Goal: Information Seeking & Learning: Check status

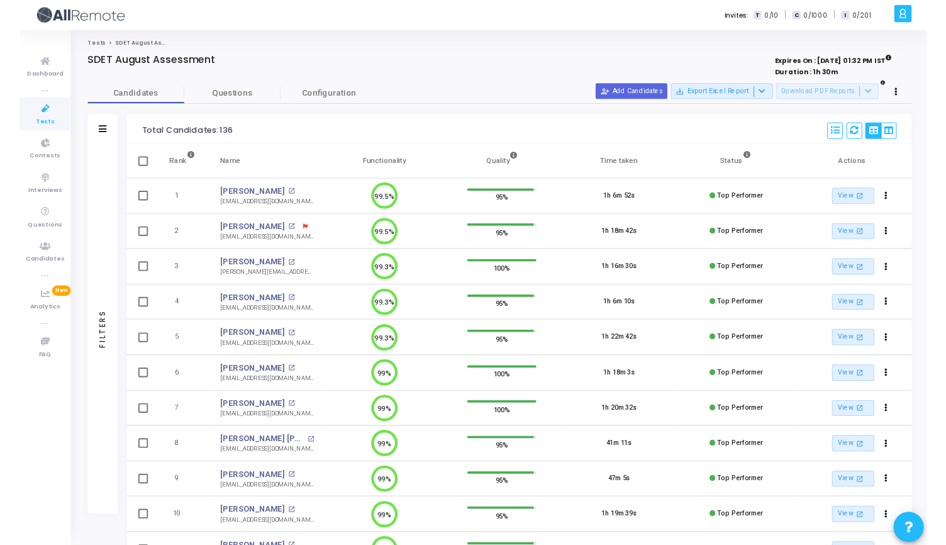
scroll to position [6, 6]
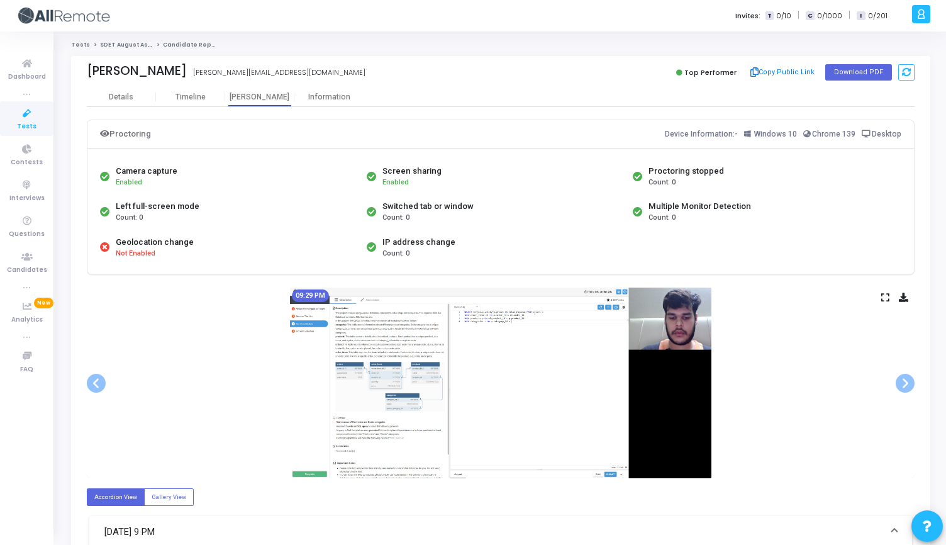
click at [11, 121] on link "Tests" at bounding box center [26, 118] width 53 height 35
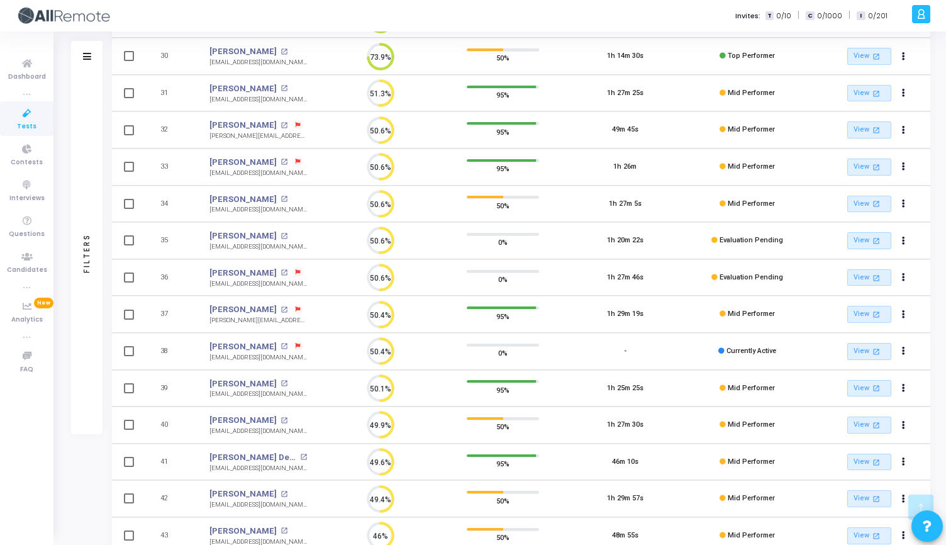
scroll to position [590, 0]
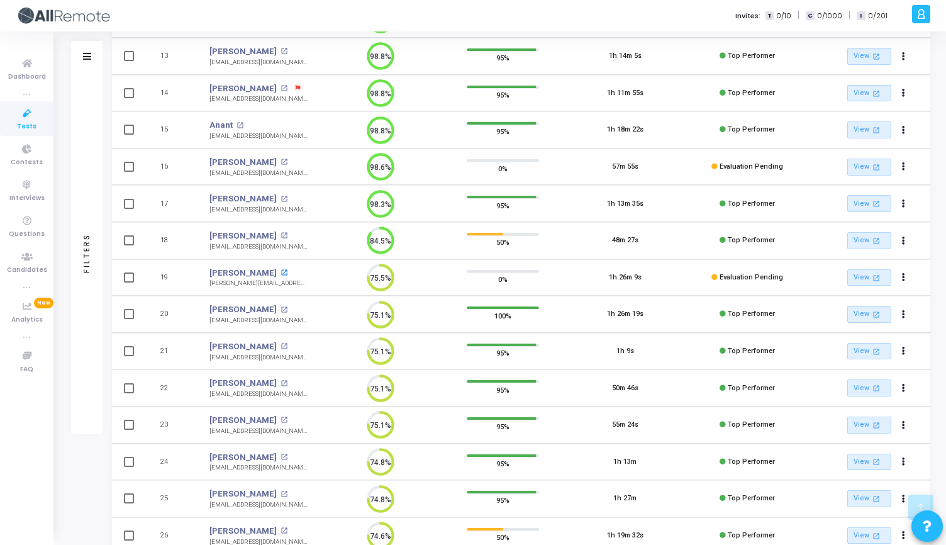
click at [280, 274] on mat-icon "open_in_new" at bounding box center [283, 272] width 7 height 7
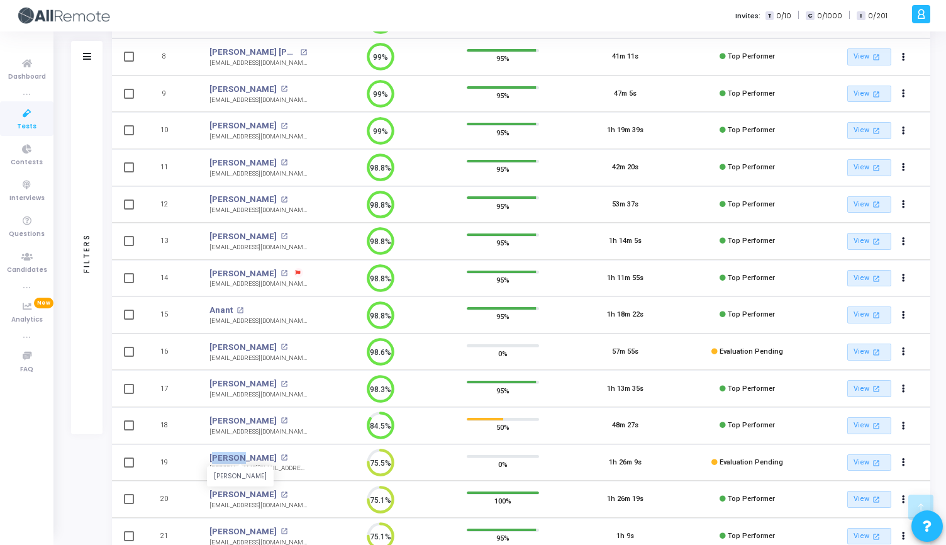
scroll to position [414, 0]
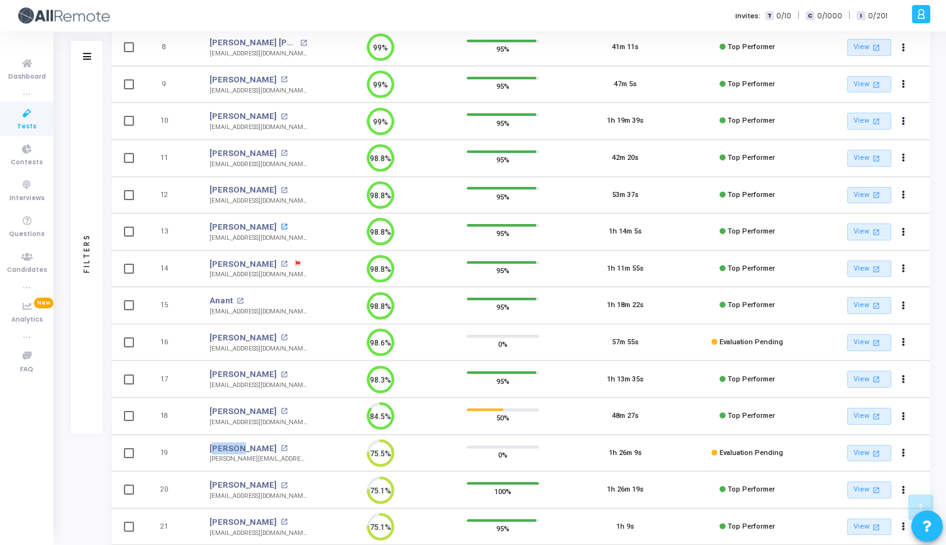
click at [280, 225] on mat-icon "open_in_new" at bounding box center [283, 226] width 7 height 7
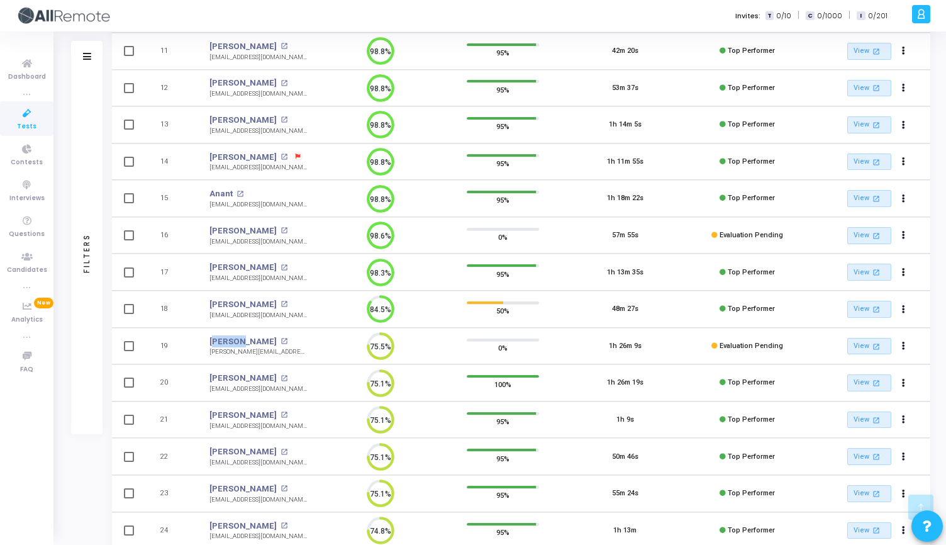
scroll to position [528, 0]
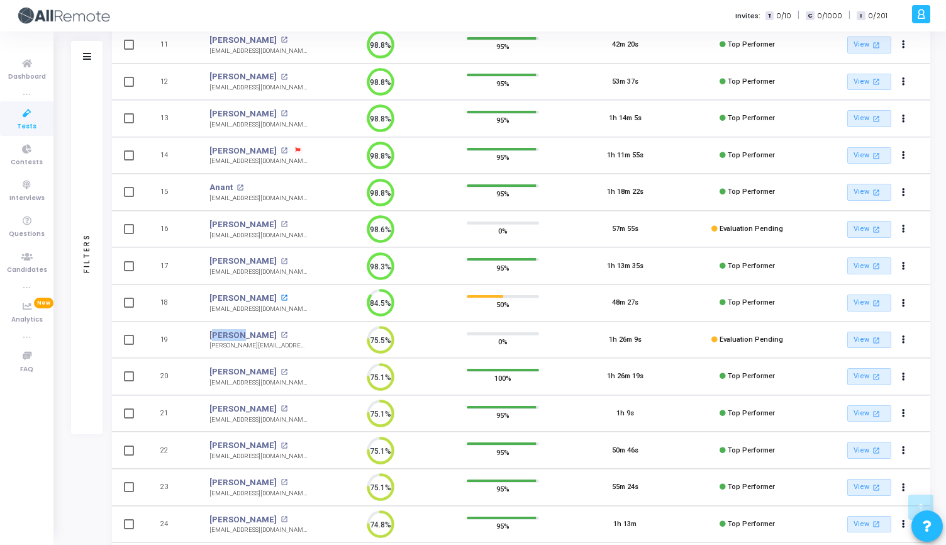
click at [280, 297] on mat-icon "open_in_new" at bounding box center [283, 297] width 7 height 7
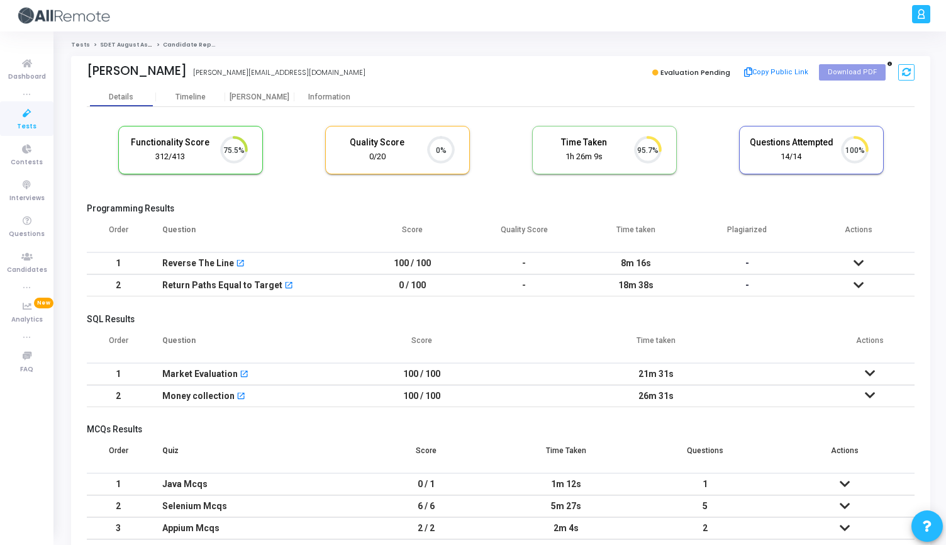
scroll to position [6, 6]
click at [257, 98] on div "Proctor" at bounding box center [259, 96] width 69 height 9
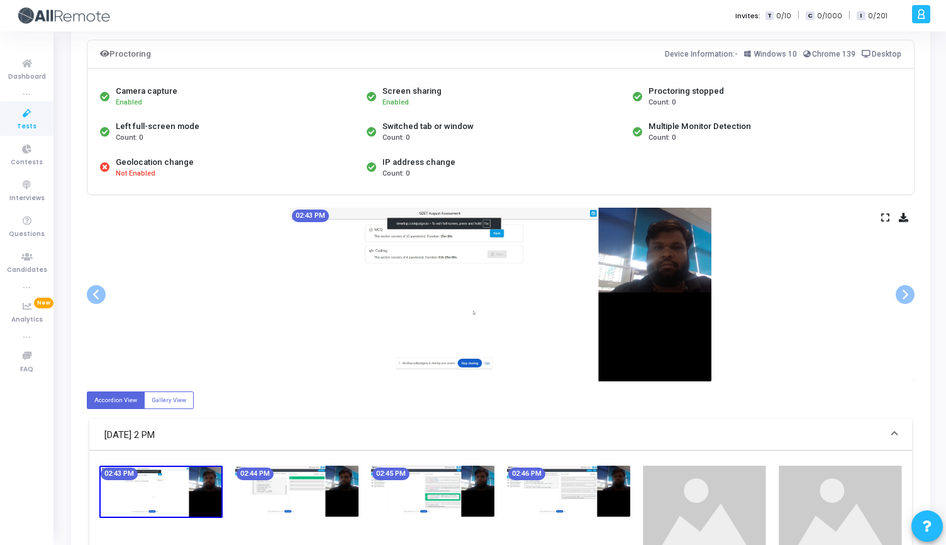
scroll to position [89, 0]
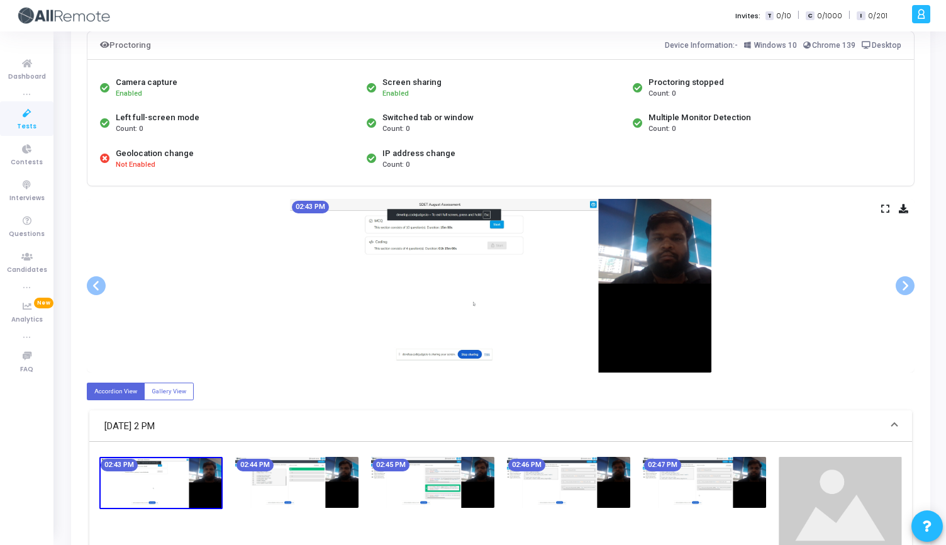
click at [882, 208] on icon at bounding box center [885, 208] width 8 height 7
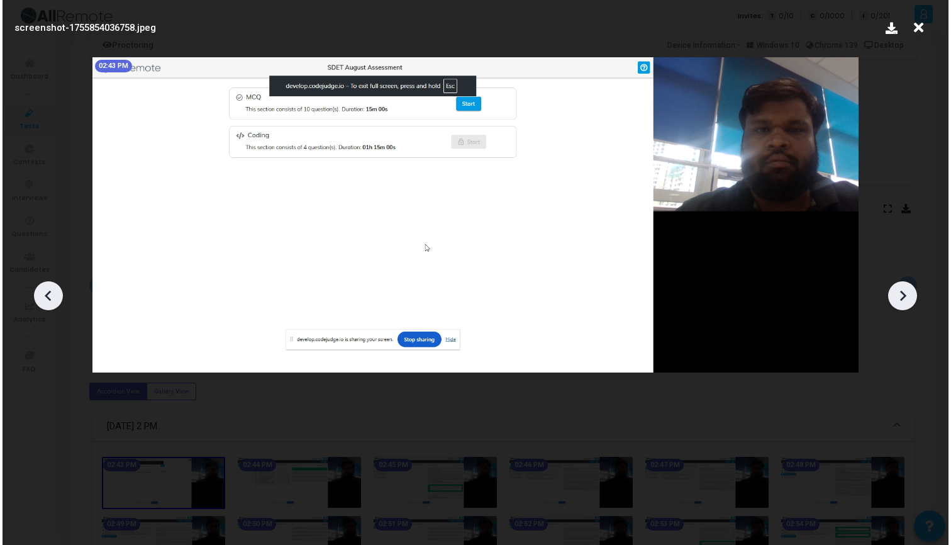
scroll to position [0, 0]
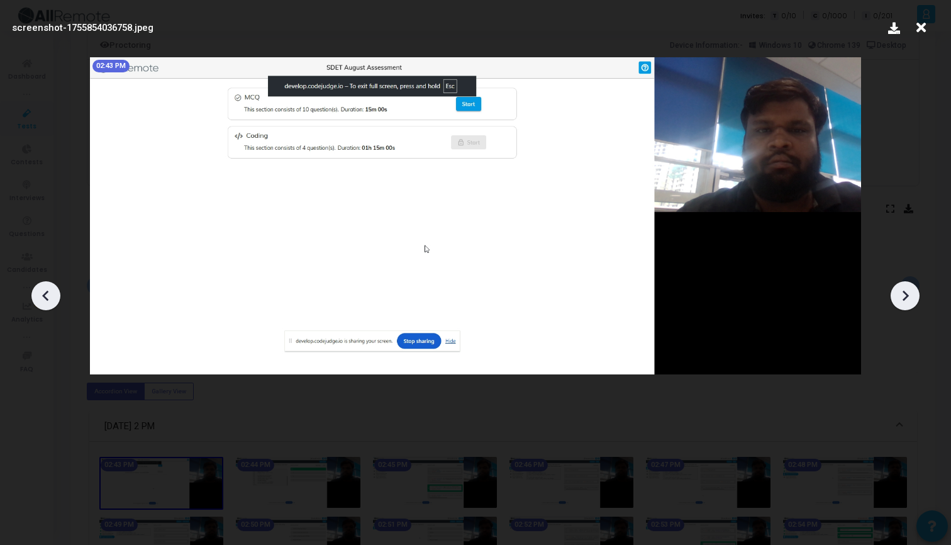
click at [901, 296] on icon at bounding box center [904, 295] width 19 height 19
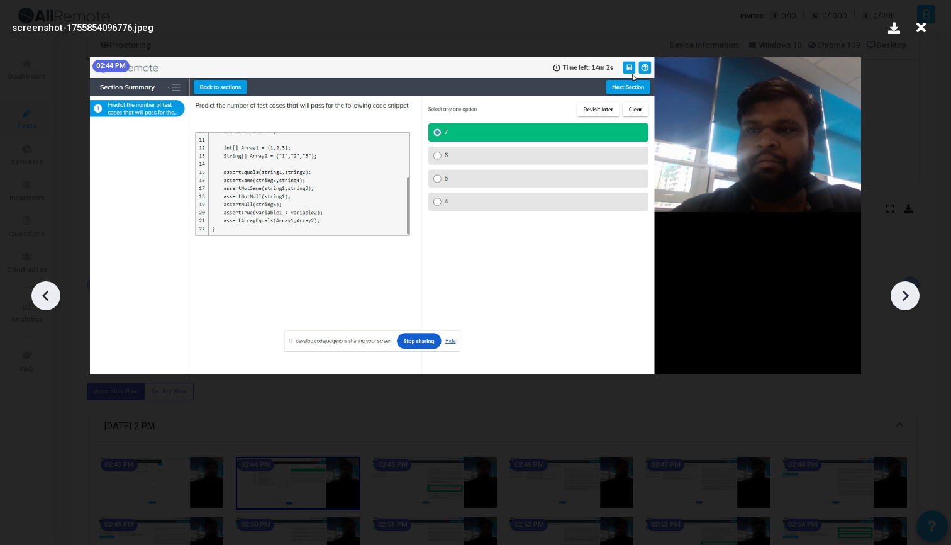
click at [901, 296] on icon at bounding box center [904, 295] width 19 height 19
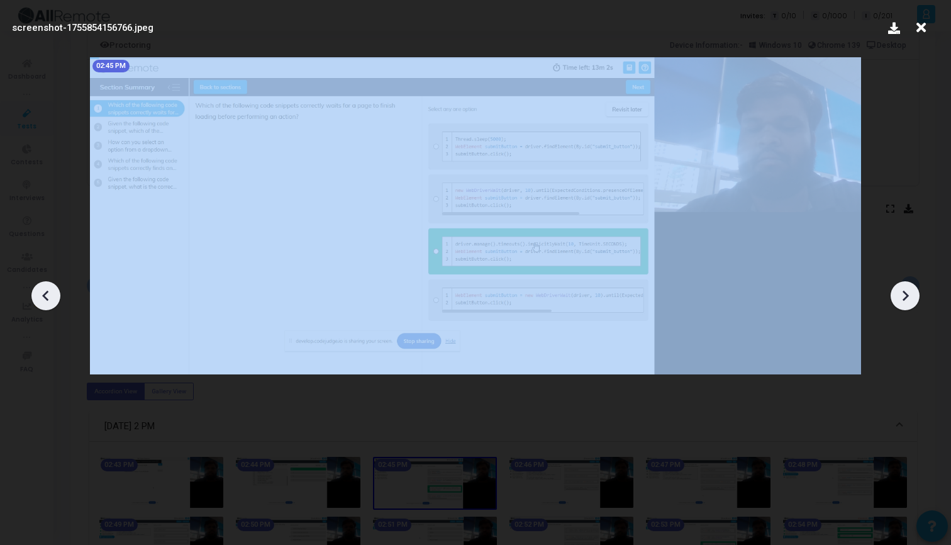
click at [901, 296] on icon at bounding box center [904, 295] width 19 height 19
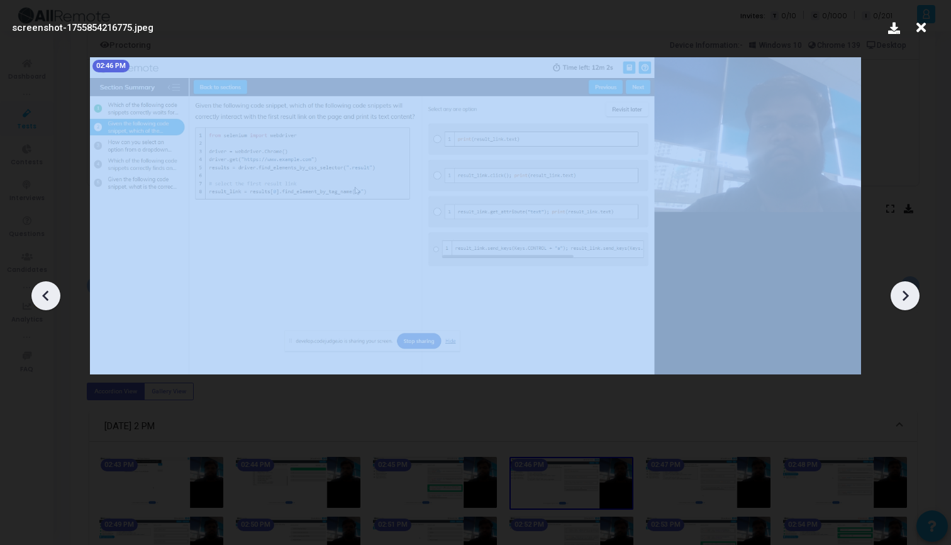
click at [901, 296] on icon at bounding box center [904, 295] width 19 height 19
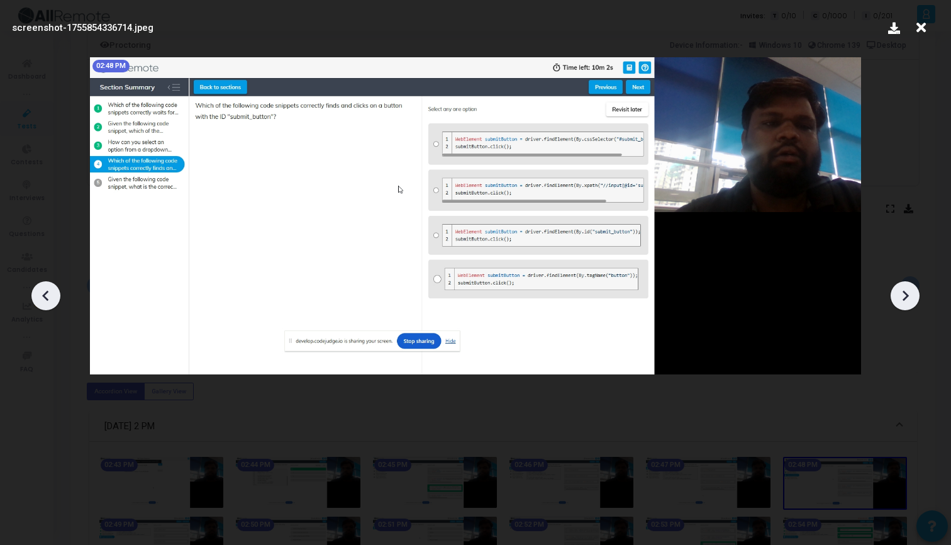
click at [901, 296] on icon at bounding box center [904, 295] width 19 height 19
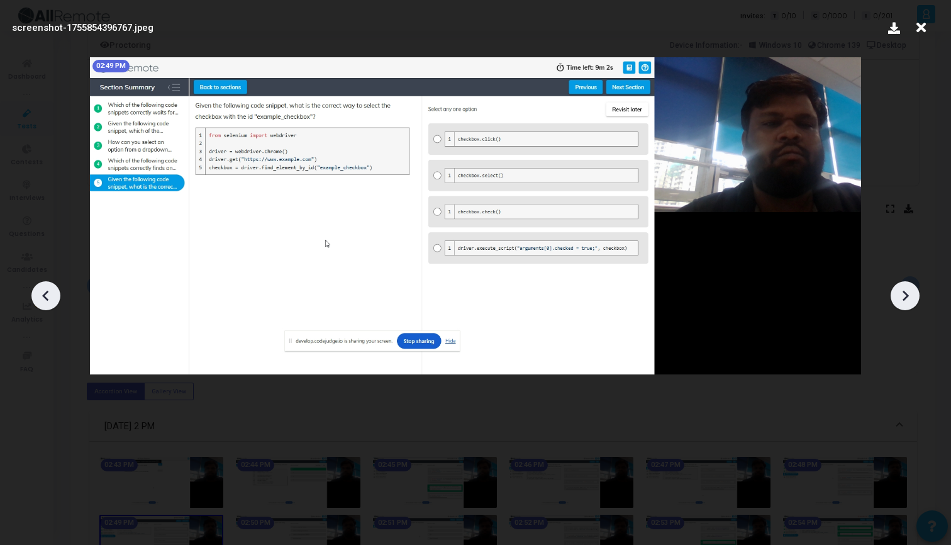
click at [901, 297] on icon at bounding box center [904, 295] width 19 height 19
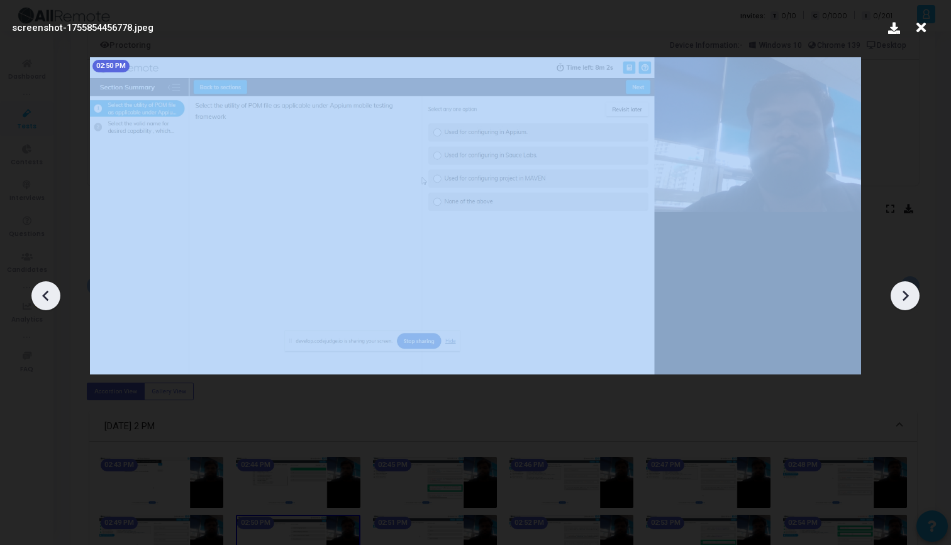
click at [901, 297] on icon at bounding box center [904, 295] width 19 height 19
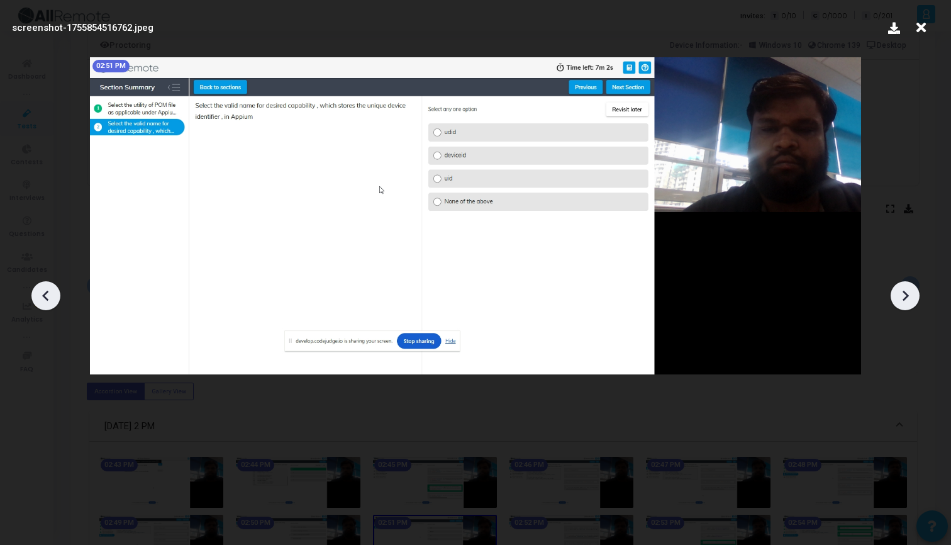
click at [902, 297] on icon at bounding box center [904, 295] width 19 height 19
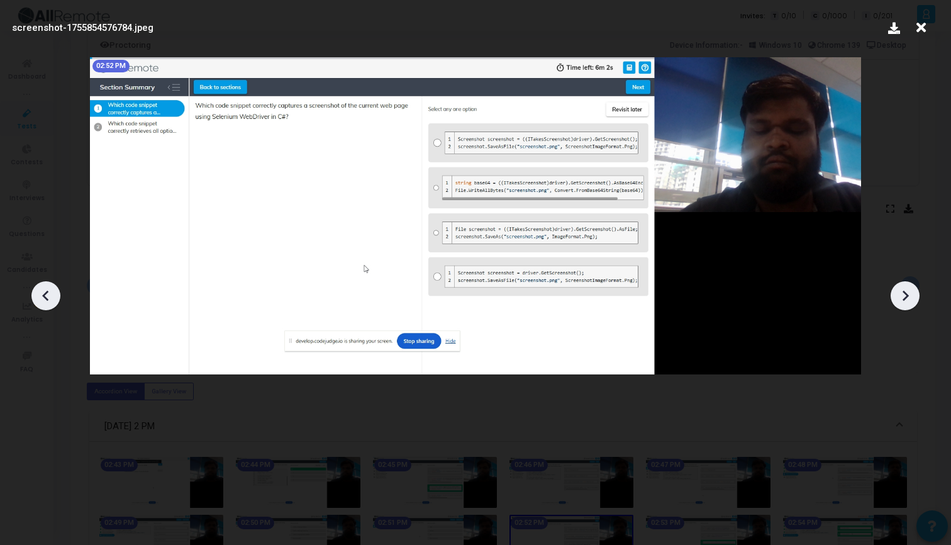
click at [902, 297] on icon at bounding box center [904, 295] width 19 height 19
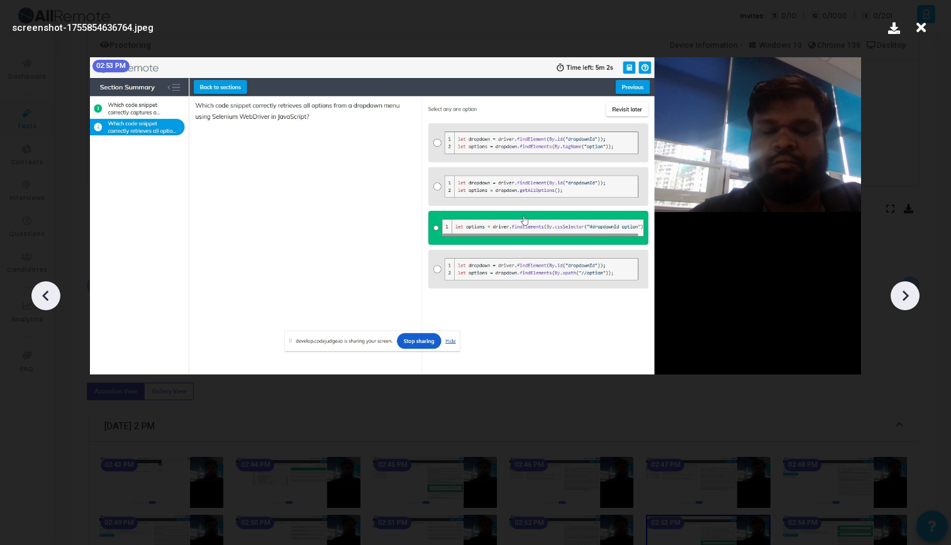
click at [902, 297] on icon at bounding box center [904, 295] width 19 height 19
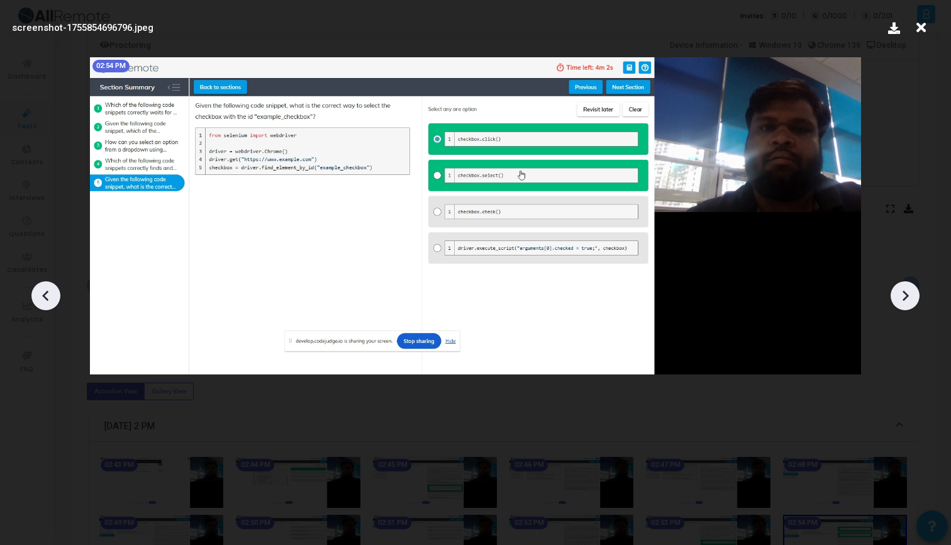
drag, startPoint x: 902, startPoint y: 297, endPoint x: 382, endPoint y: 296, distance: 520.0
click at [387, 295] on div "screenshot-1755854696796.jpeg 02:54 PM" at bounding box center [475, 272] width 951 height 545
click at [51, 291] on icon at bounding box center [45, 295] width 19 height 19
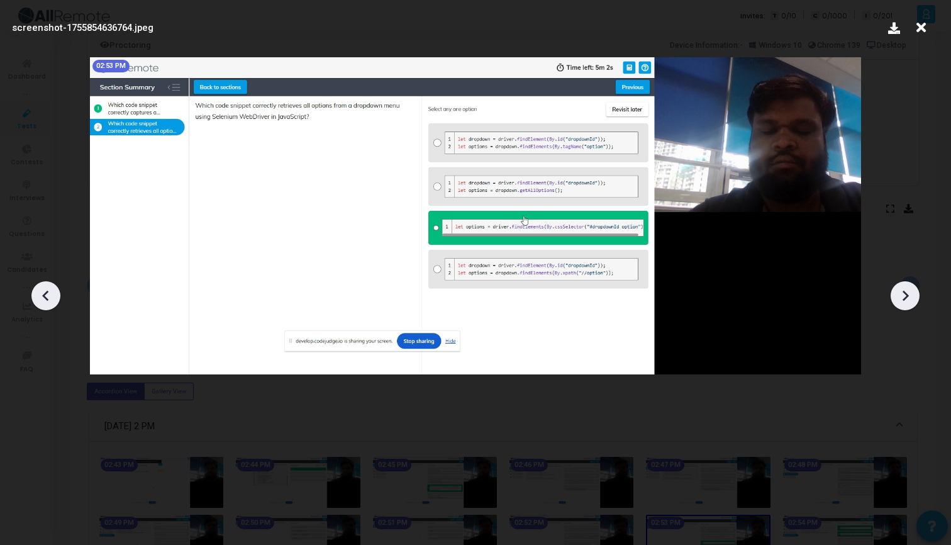
click at [51, 291] on icon at bounding box center [45, 295] width 19 height 19
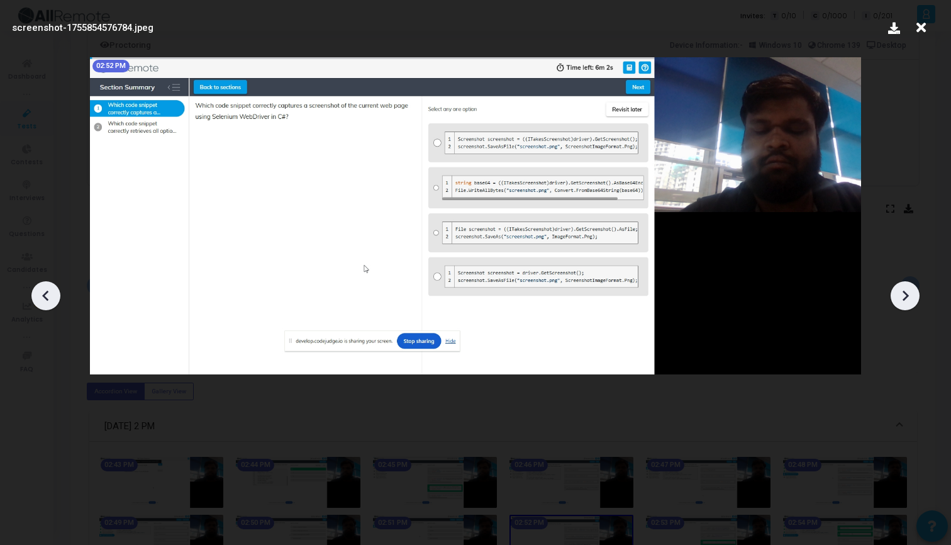
click at [51, 291] on icon at bounding box center [45, 295] width 19 height 19
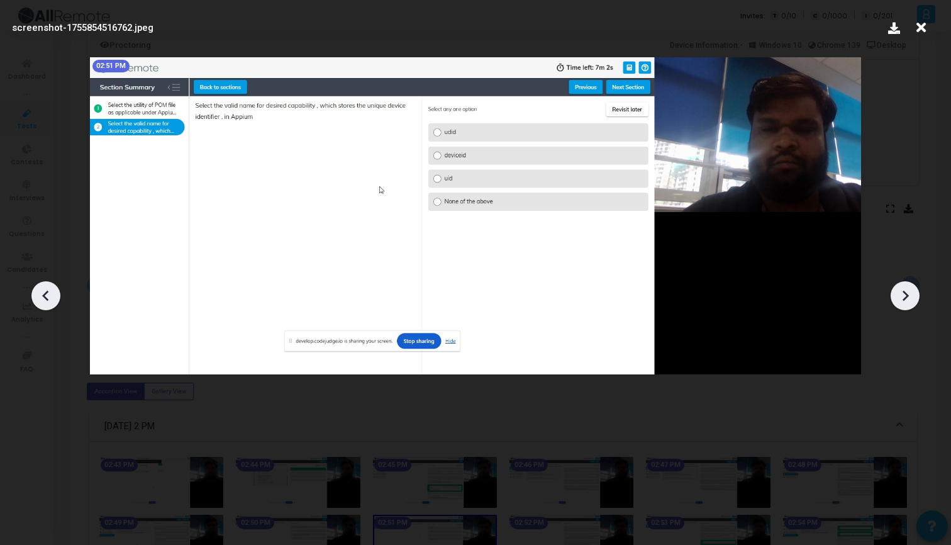
click at [902, 292] on icon at bounding box center [904, 295] width 19 height 19
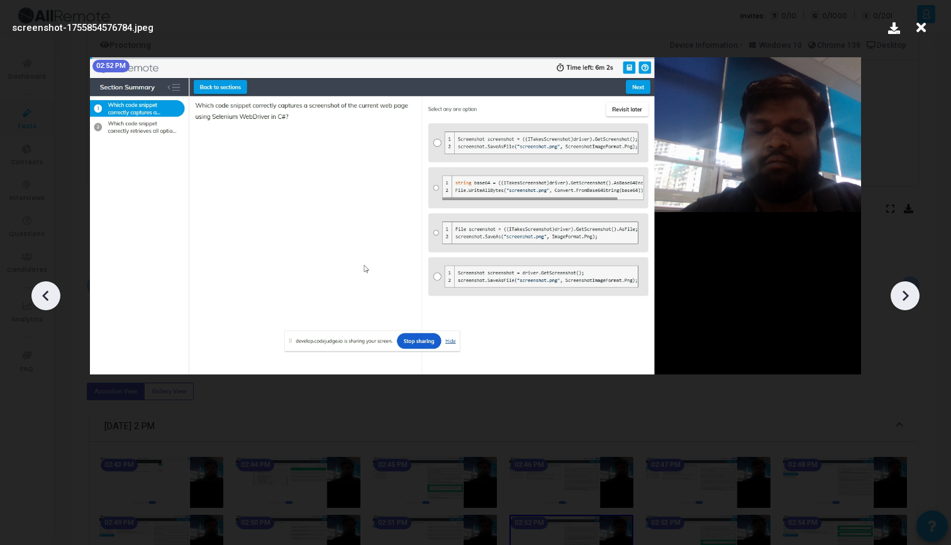
click at [902, 292] on icon at bounding box center [904, 295] width 19 height 19
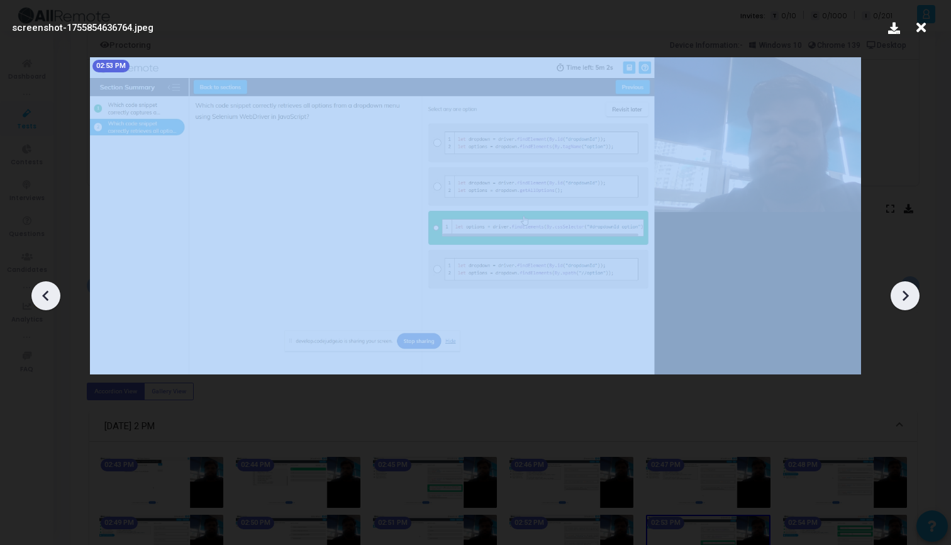
click at [902, 292] on icon at bounding box center [904, 295] width 19 height 19
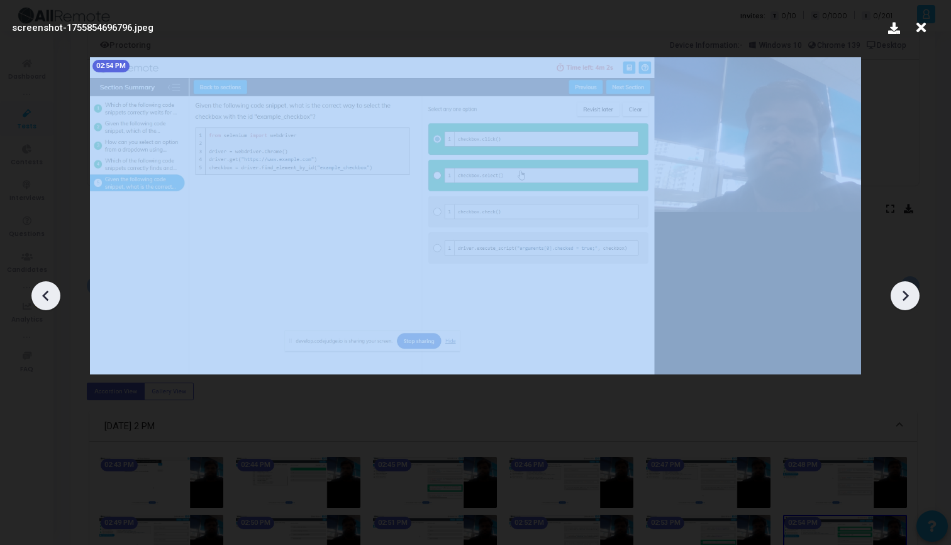
click at [902, 292] on icon at bounding box center [904, 295] width 19 height 19
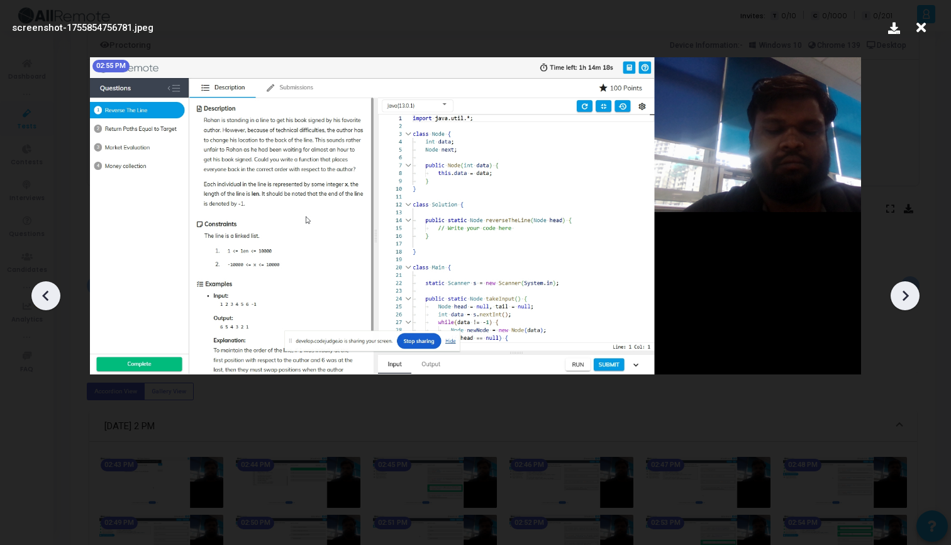
click at [902, 292] on icon at bounding box center [904, 295] width 19 height 19
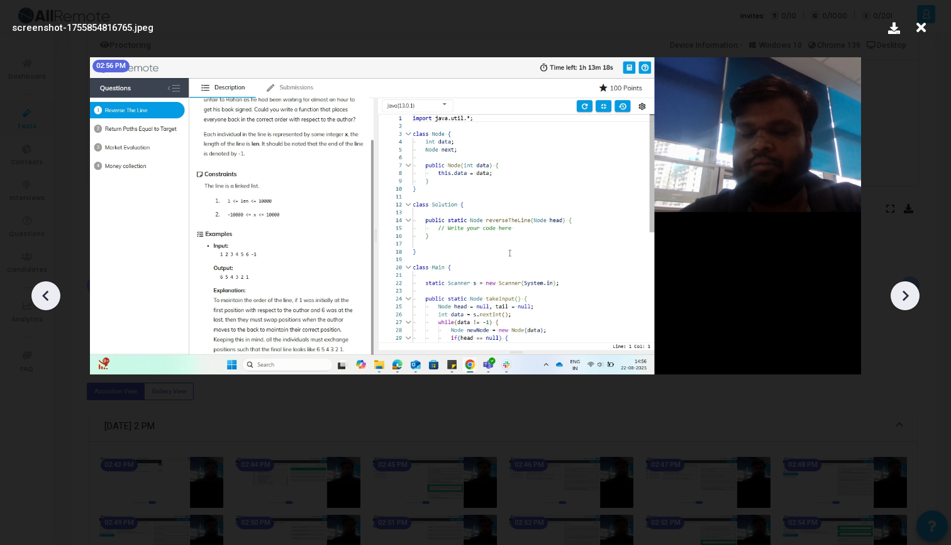
click at [902, 292] on icon at bounding box center [904, 295] width 19 height 19
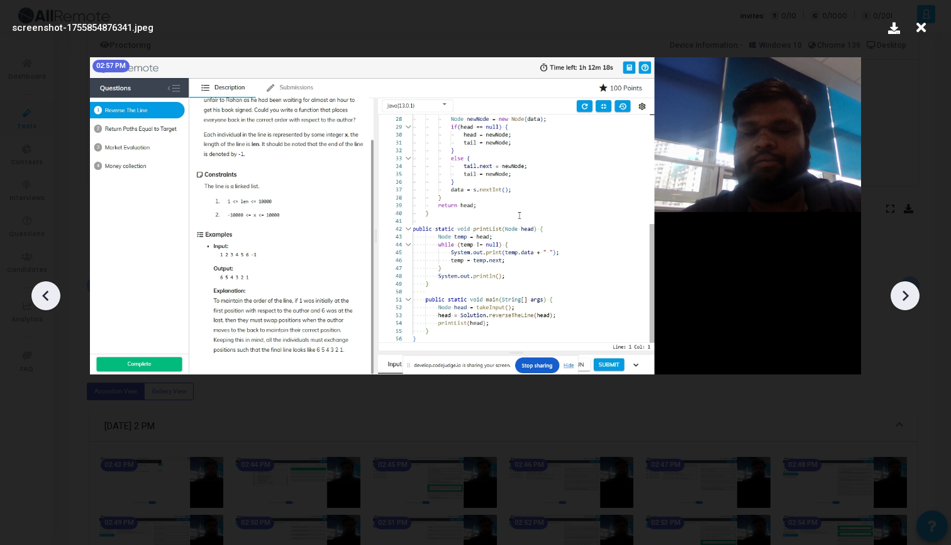
click at [902, 292] on icon at bounding box center [904, 295] width 19 height 19
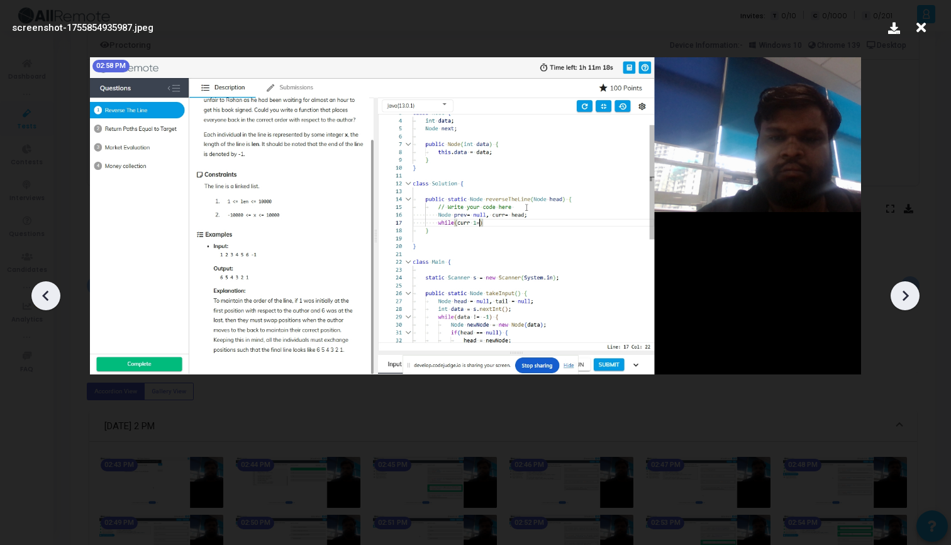
click at [902, 292] on icon at bounding box center [904, 295] width 19 height 19
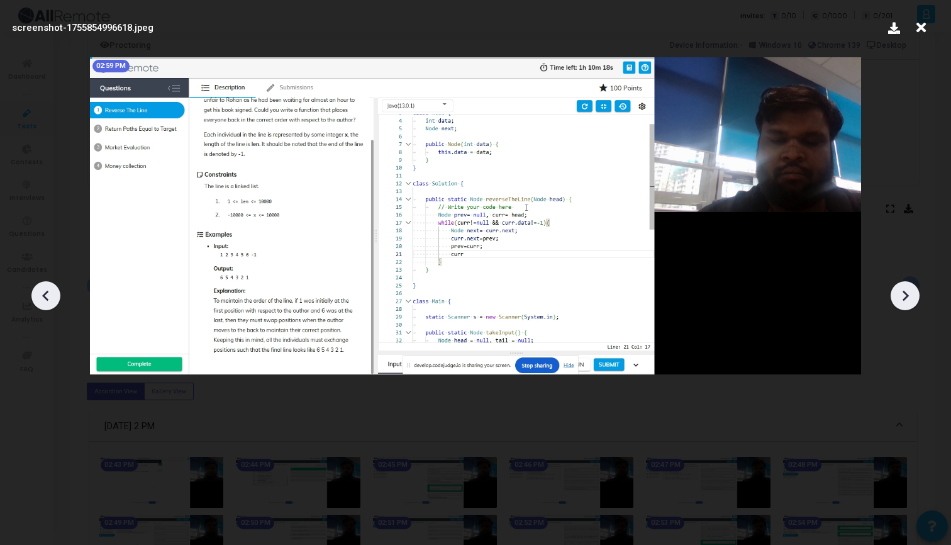
click at [902, 292] on icon at bounding box center [904, 295] width 19 height 19
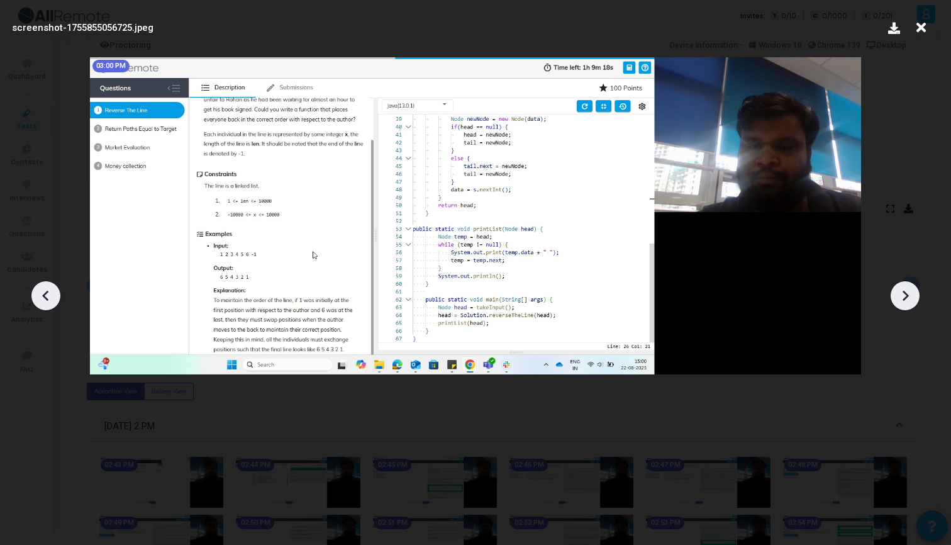
click at [902, 292] on icon at bounding box center [904, 295] width 19 height 19
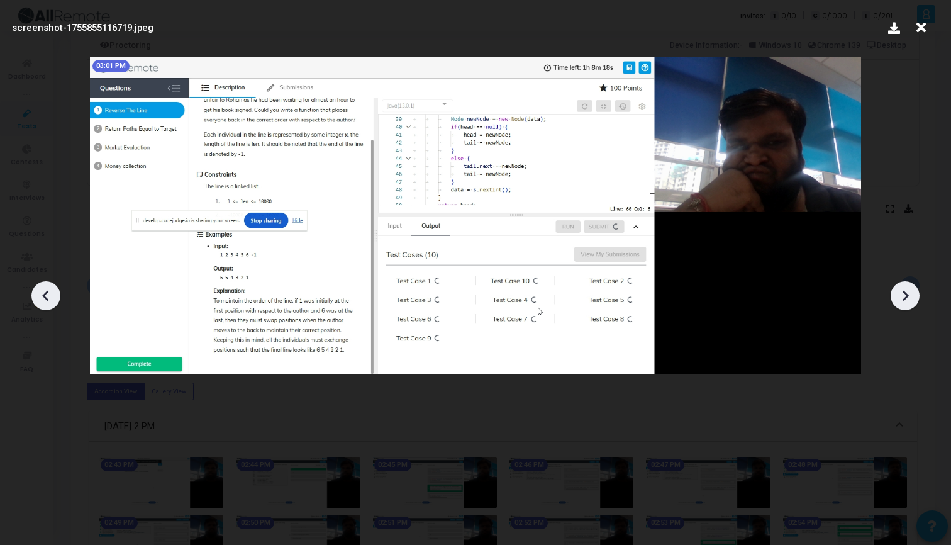
click at [902, 292] on icon at bounding box center [904, 295] width 19 height 19
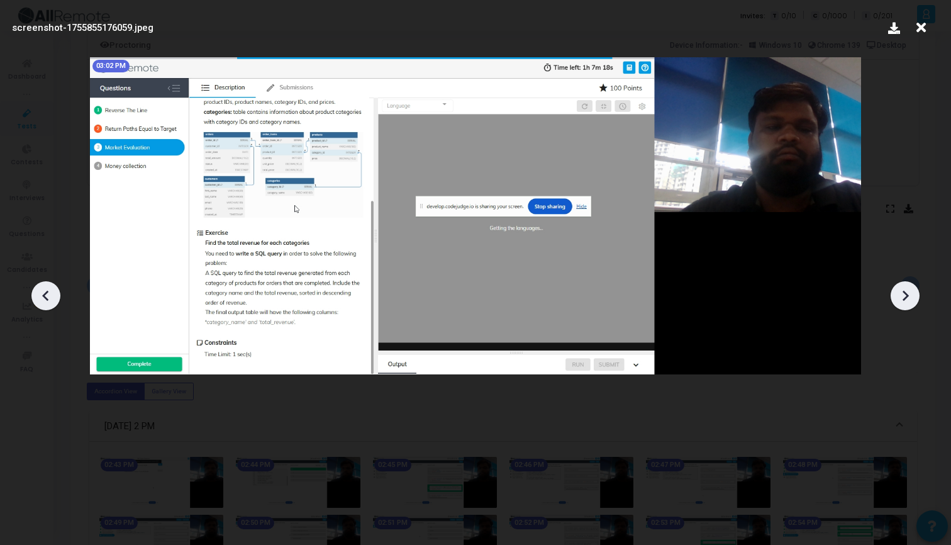
click at [902, 292] on icon at bounding box center [904, 295] width 19 height 19
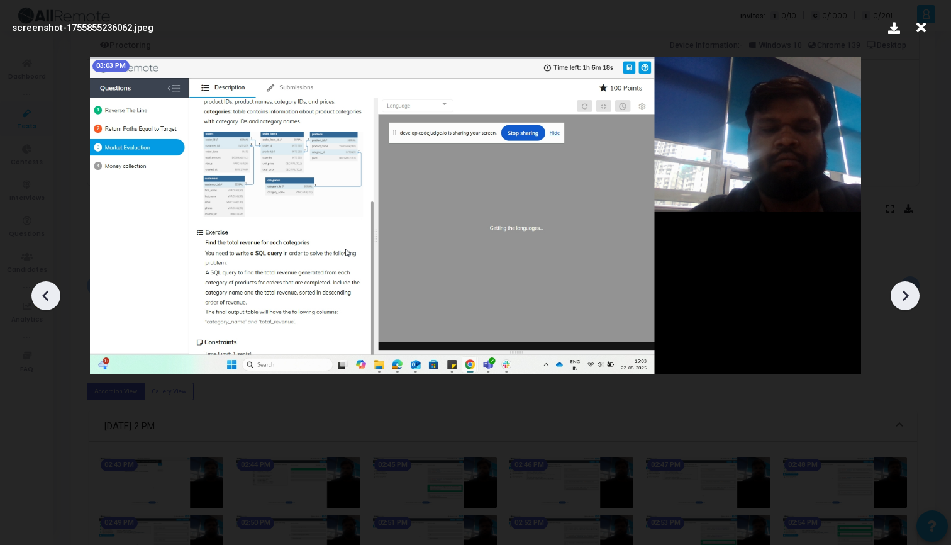
click at [898, 294] on icon at bounding box center [904, 295] width 19 height 19
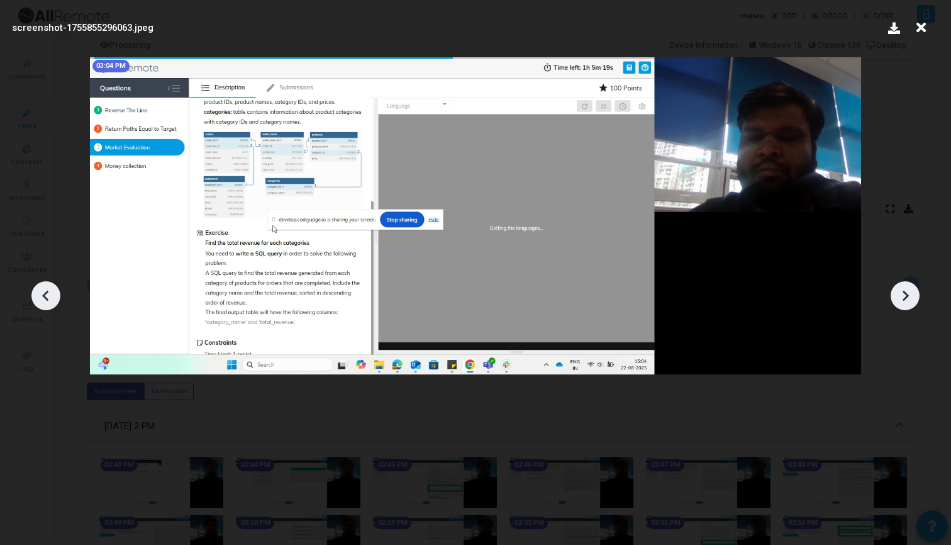
click at [898, 294] on icon at bounding box center [904, 295] width 19 height 19
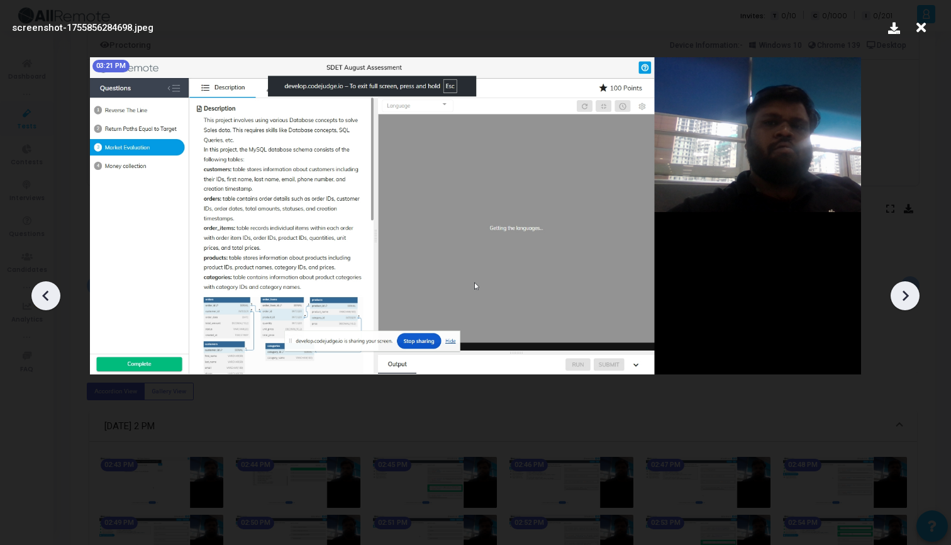
click at [898, 294] on icon at bounding box center [904, 295] width 19 height 19
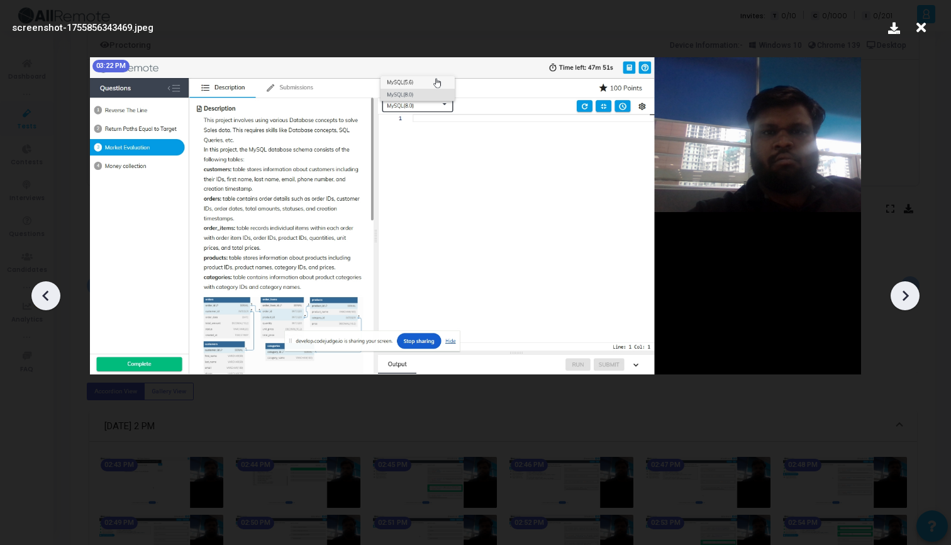
click at [898, 294] on icon at bounding box center [904, 295] width 19 height 19
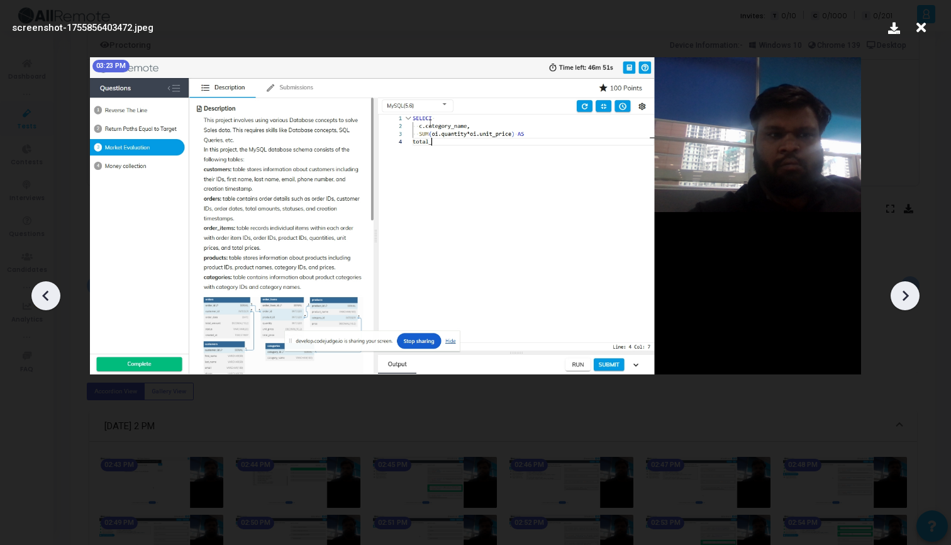
click at [898, 294] on icon at bounding box center [904, 295] width 19 height 19
click at [898, 295] on icon at bounding box center [904, 295] width 19 height 19
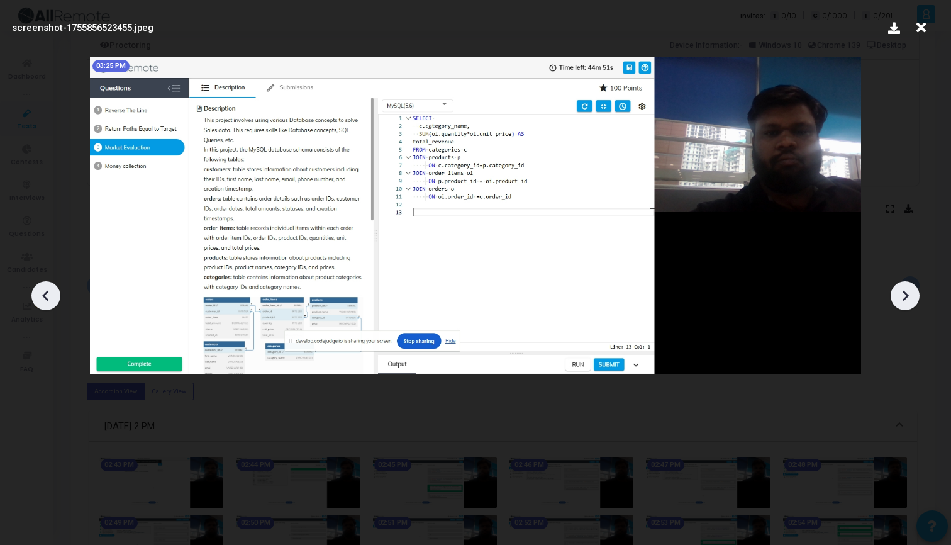
click at [898, 295] on icon at bounding box center [904, 295] width 19 height 19
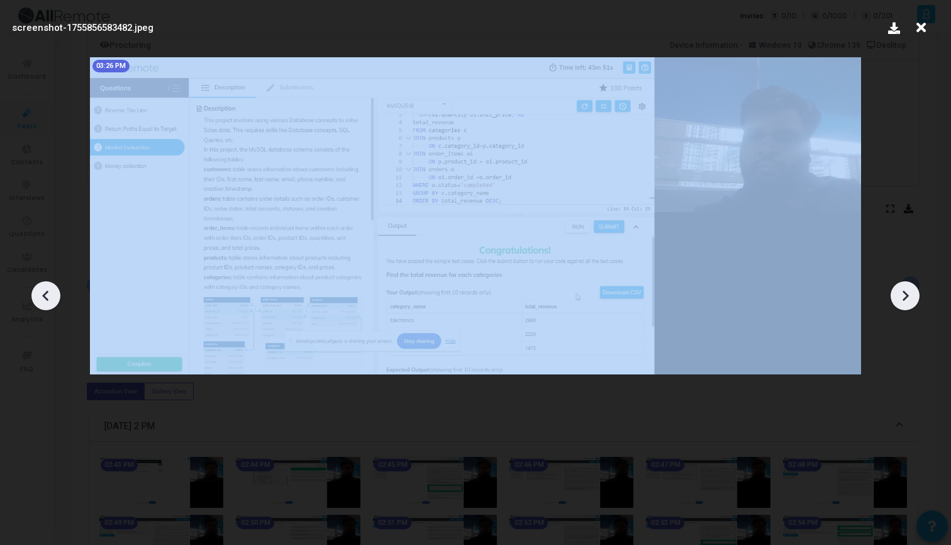
click at [898, 295] on icon at bounding box center [904, 295] width 19 height 19
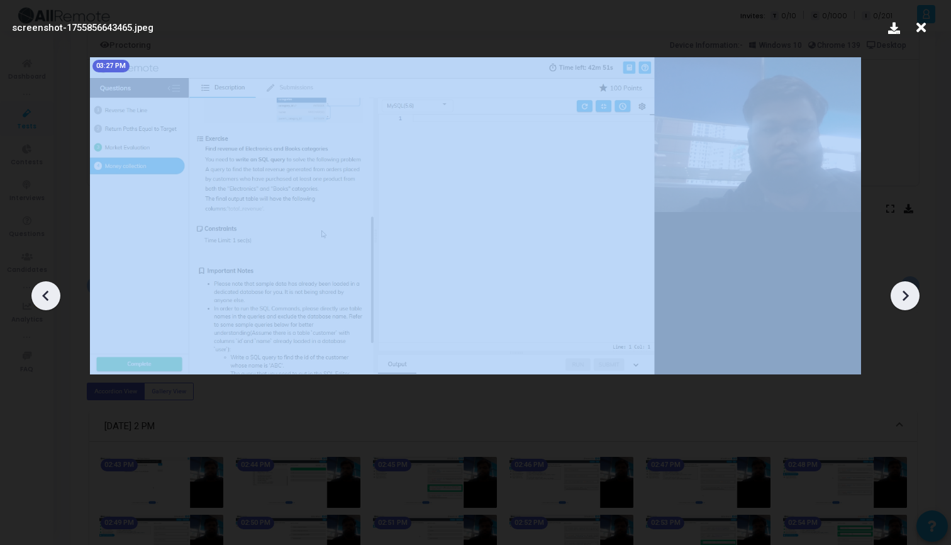
click at [898, 295] on icon at bounding box center [904, 295] width 19 height 19
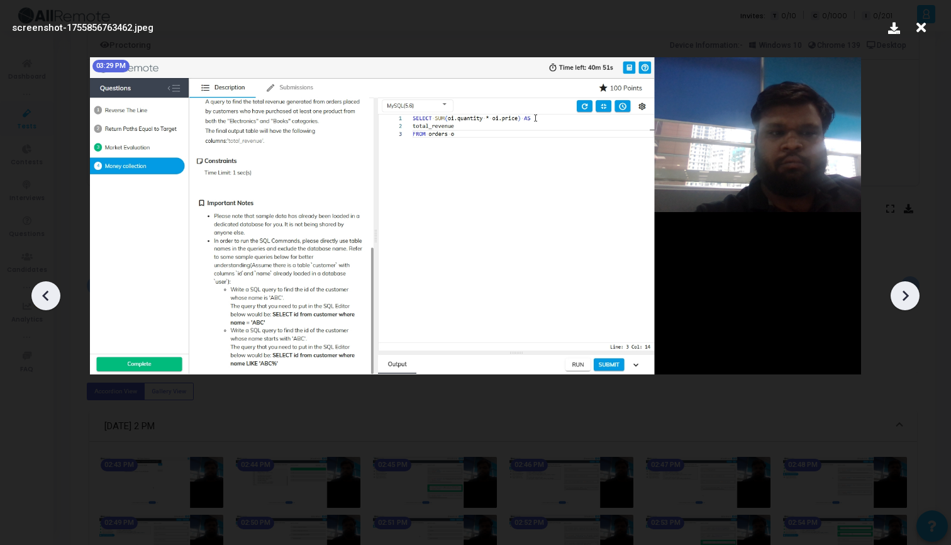
click at [898, 295] on icon at bounding box center [904, 295] width 19 height 19
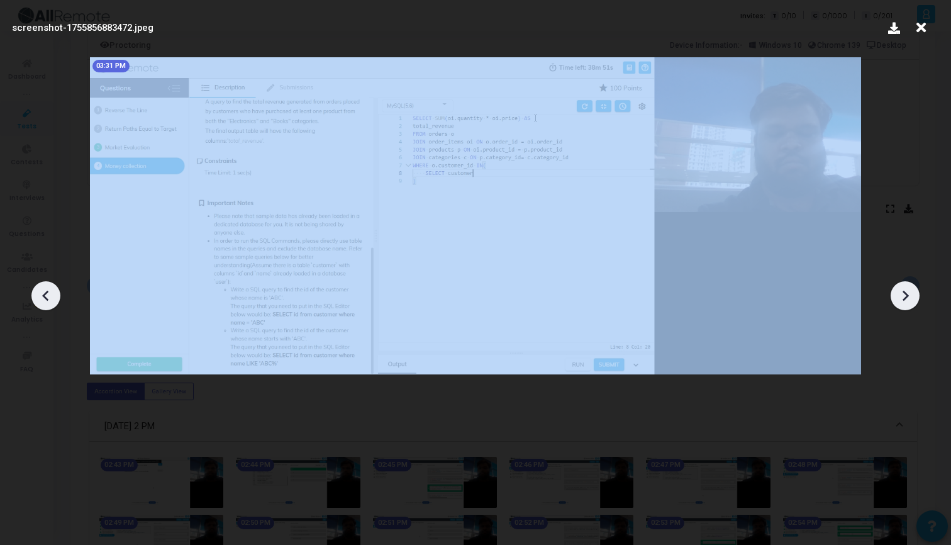
click at [898, 295] on icon at bounding box center [904, 295] width 19 height 19
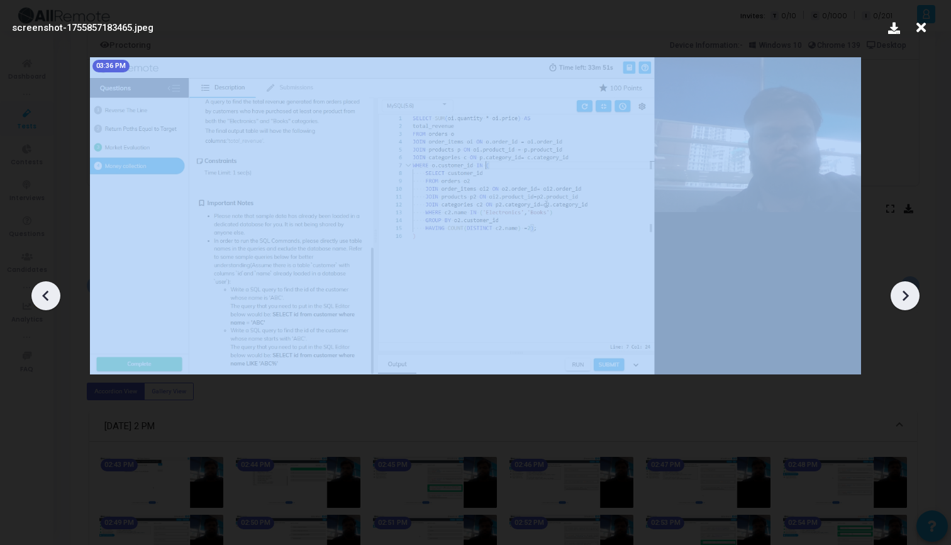
click at [898, 295] on icon at bounding box center [904, 295] width 19 height 19
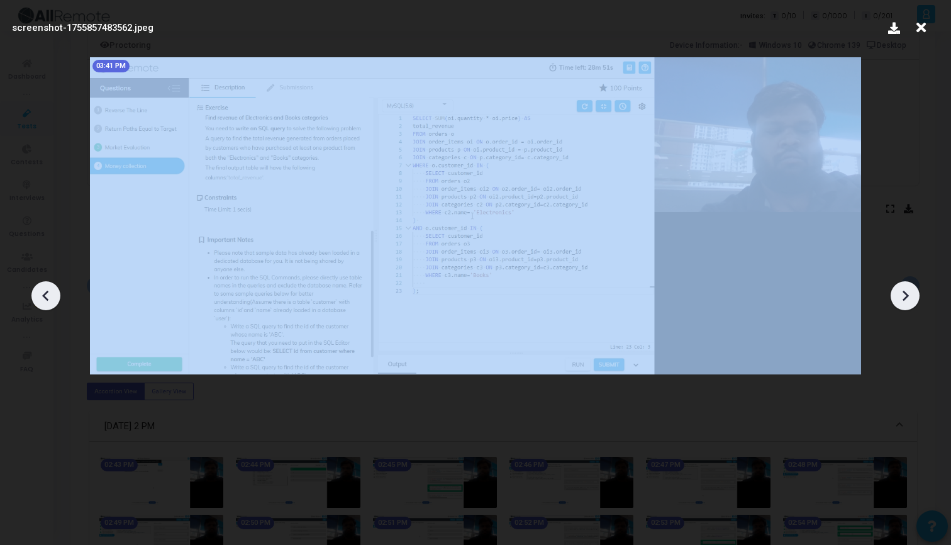
click at [898, 295] on icon at bounding box center [904, 295] width 19 height 19
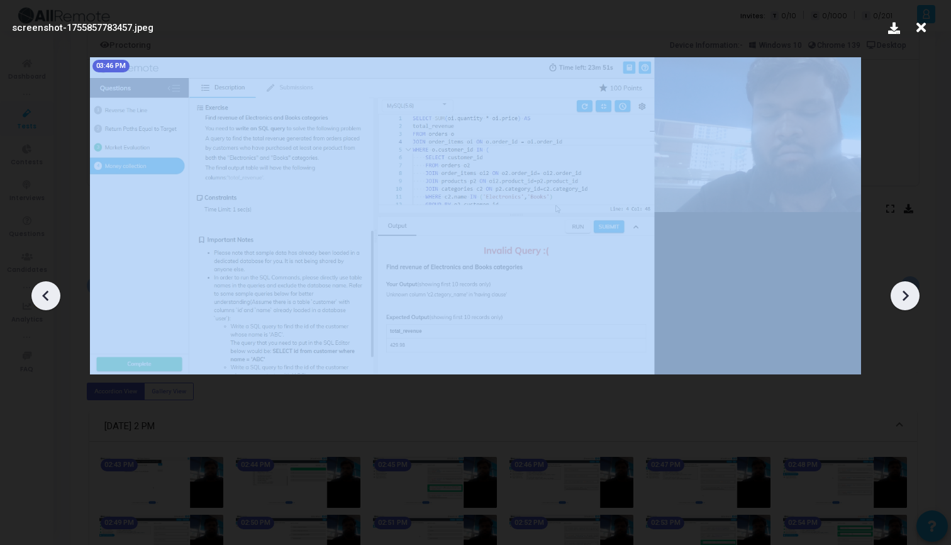
click at [898, 295] on icon at bounding box center [904, 295] width 19 height 19
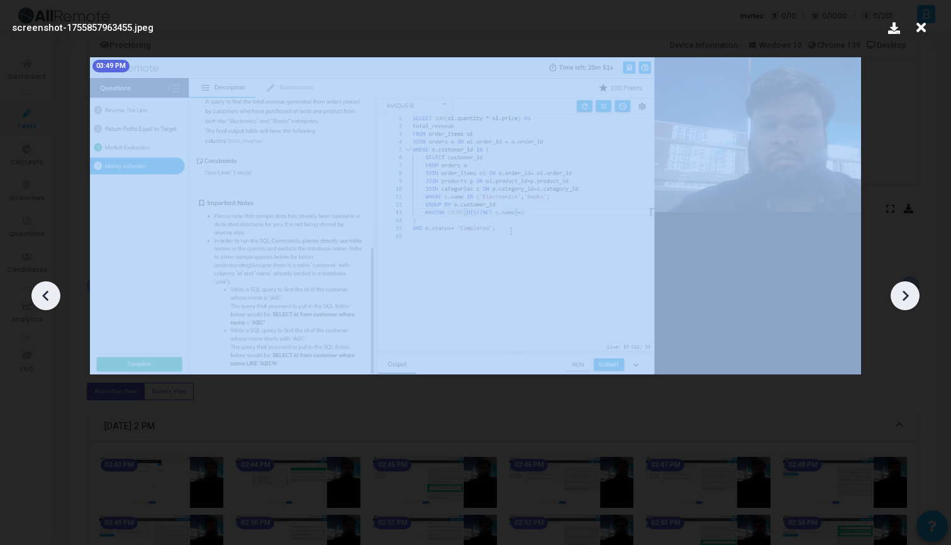
click at [898, 295] on icon at bounding box center [904, 295] width 19 height 19
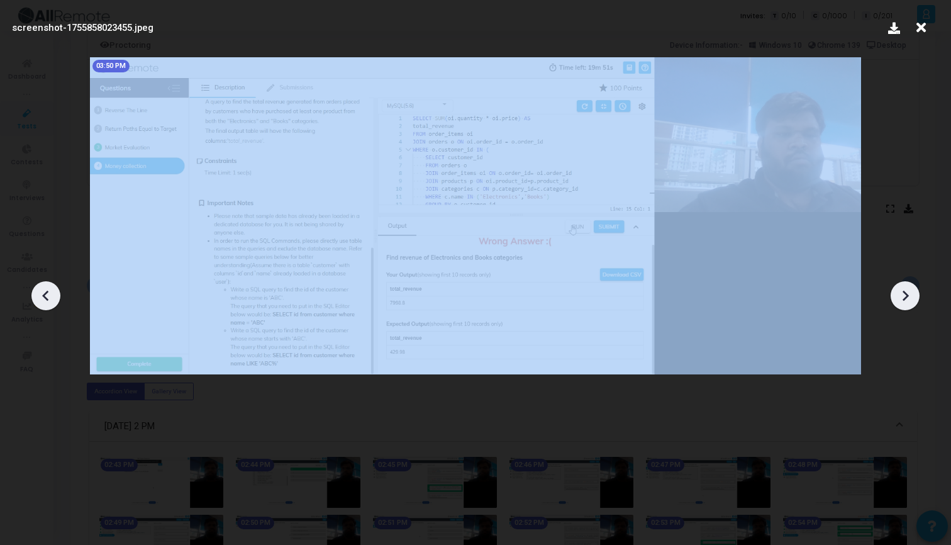
click at [898, 295] on icon at bounding box center [904, 295] width 19 height 19
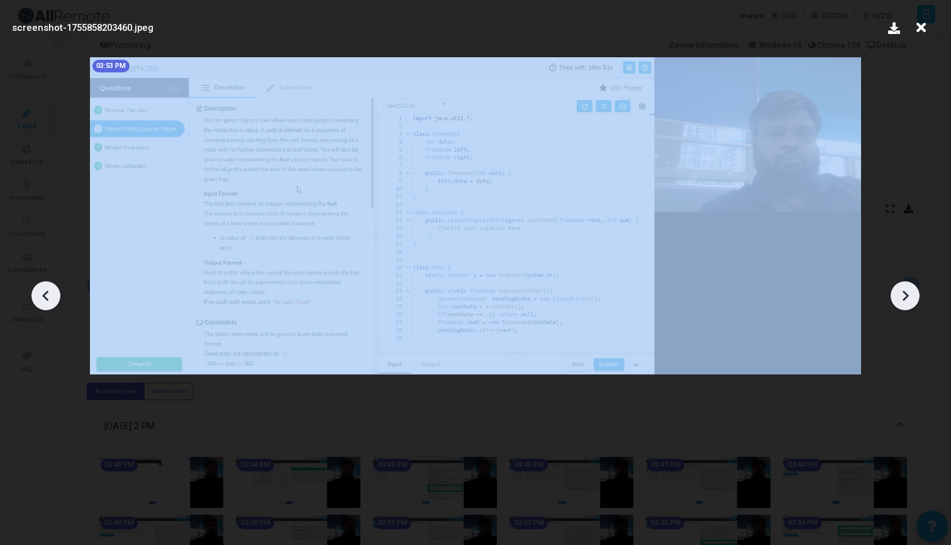
click at [898, 295] on icon at bounding box center [904, 295] width 19 height 19
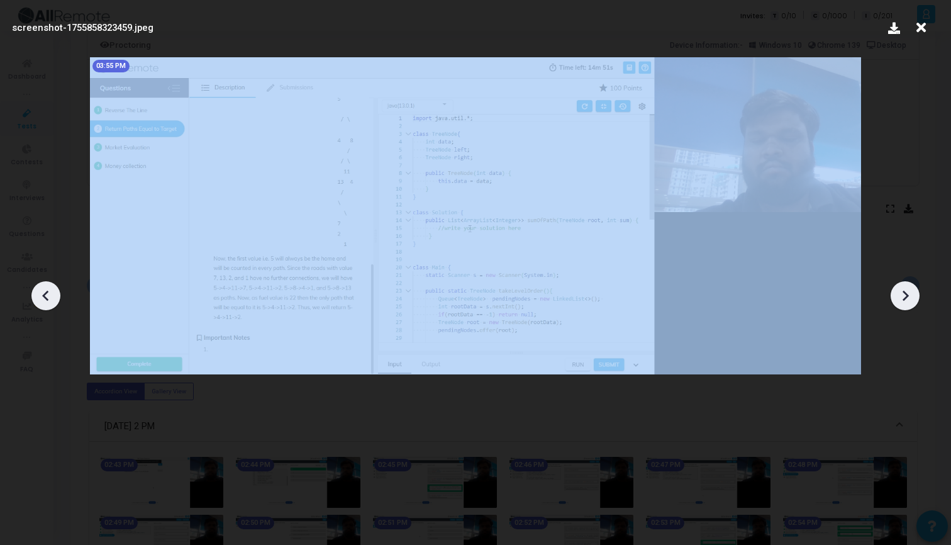
click at [898, 295] on icon at bounding box center [904, 295] width 19 height 19
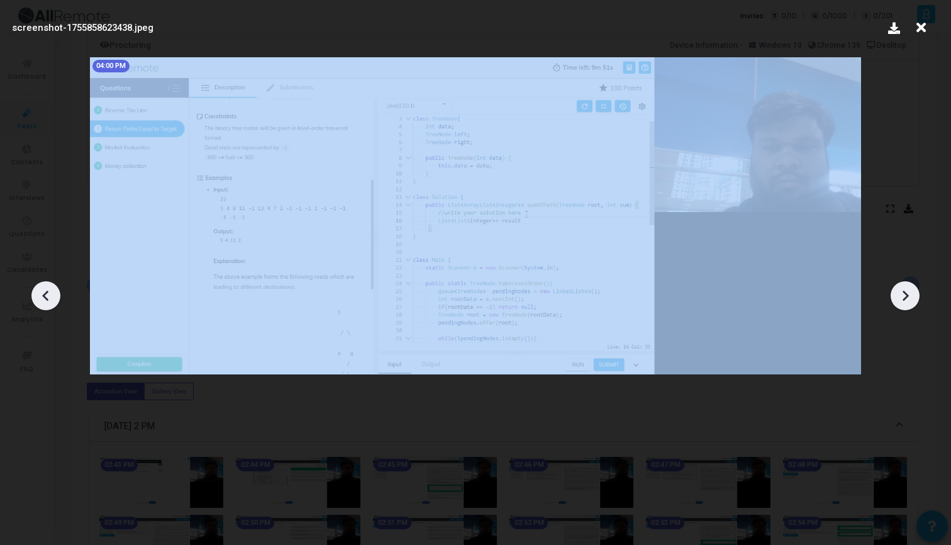
click at [898, 295] on icon at bounding box center [904, 295] width 19 height 19
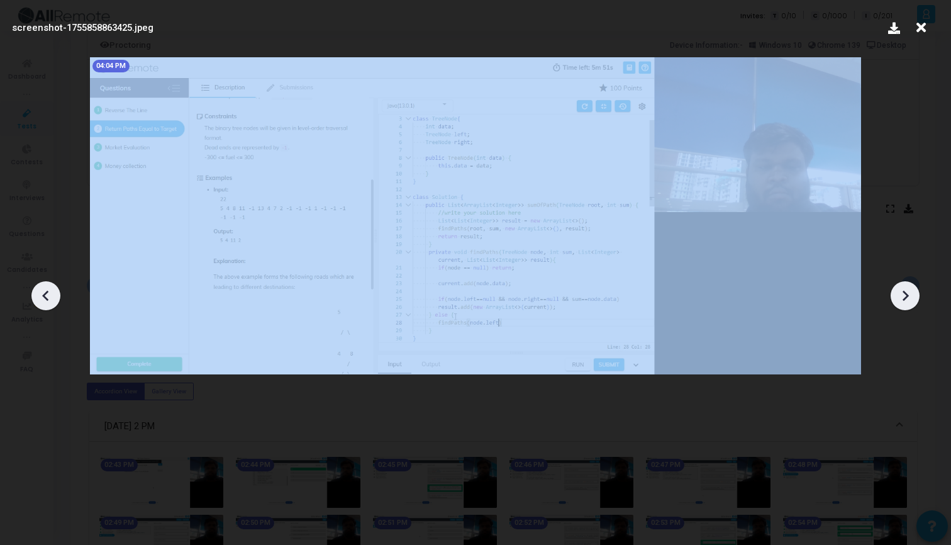
click at [898, 295] on icon at bounding box center [904, 295] width 19 height 19
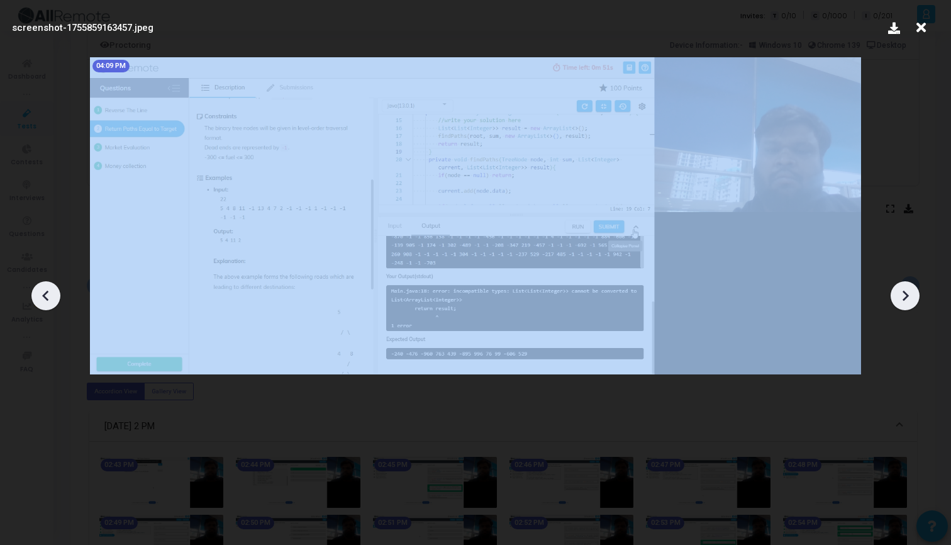
click at [898, 295] on icon at bounding box center [904, 295] width 19 height 19
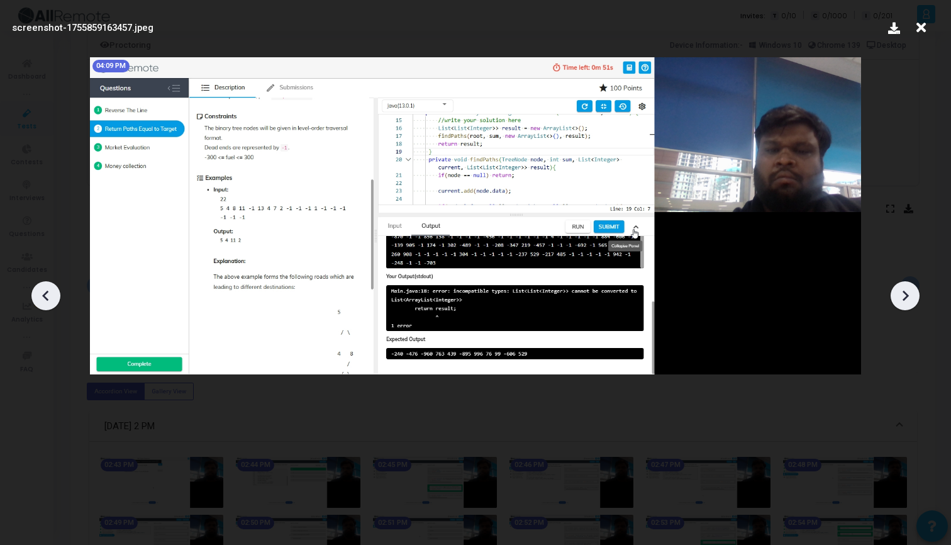
click at [917, 25] on icon at bounding box center [920, 28] width 19 height 24
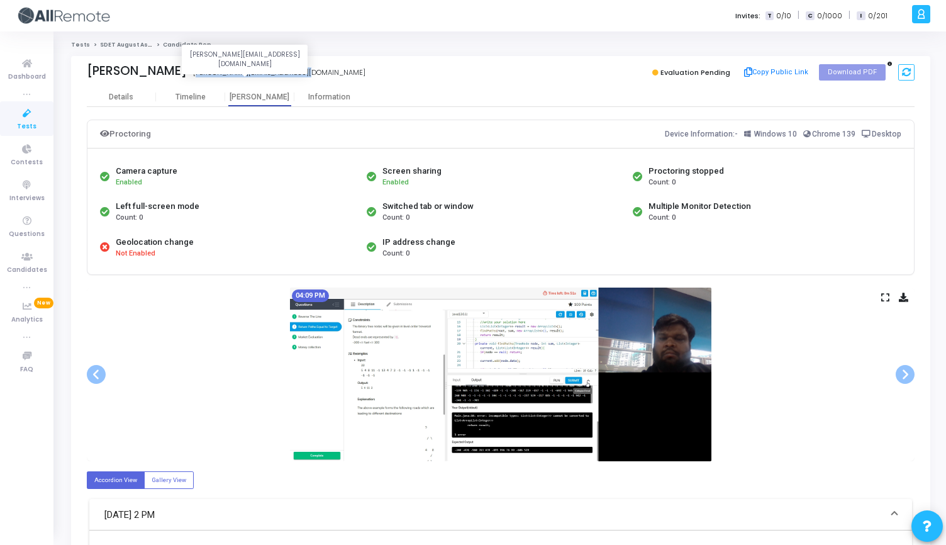
drag, startPoint x: 308, startPoint y: 75, endPoint x: 184, endPoint y: 74, distance: 123.9
click at [184, 74] on div "Deepak Kumar deepakkumar.ec1997@gmail.com deepakkumar.ec1997@gmail.com" at bounding box center [290, 73] width 407 height 18
copy div "deepakkumar.ec1997@gmail.com"
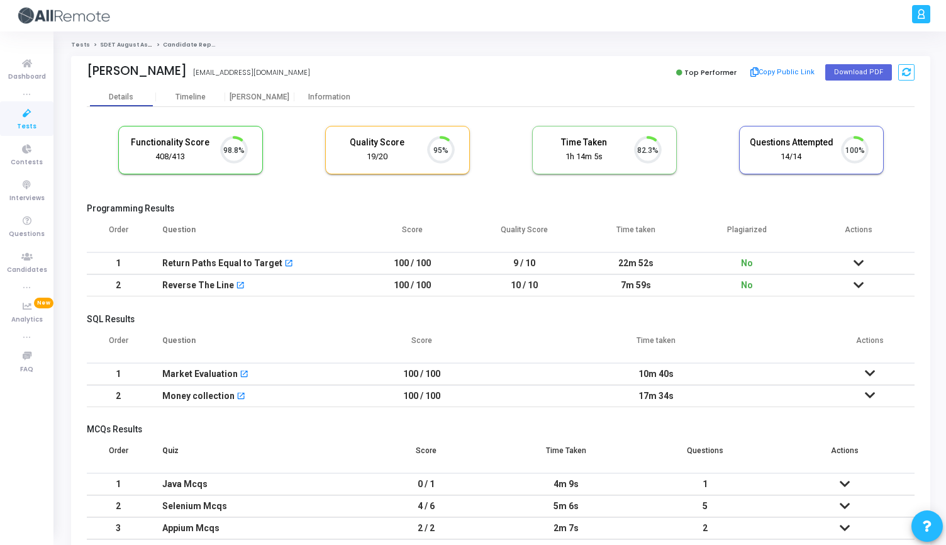
scroll to position [26, 32]
click at [267, 96] on div "[PERSON_NAME]" at bounding box center [259, 96] width 69 height 9
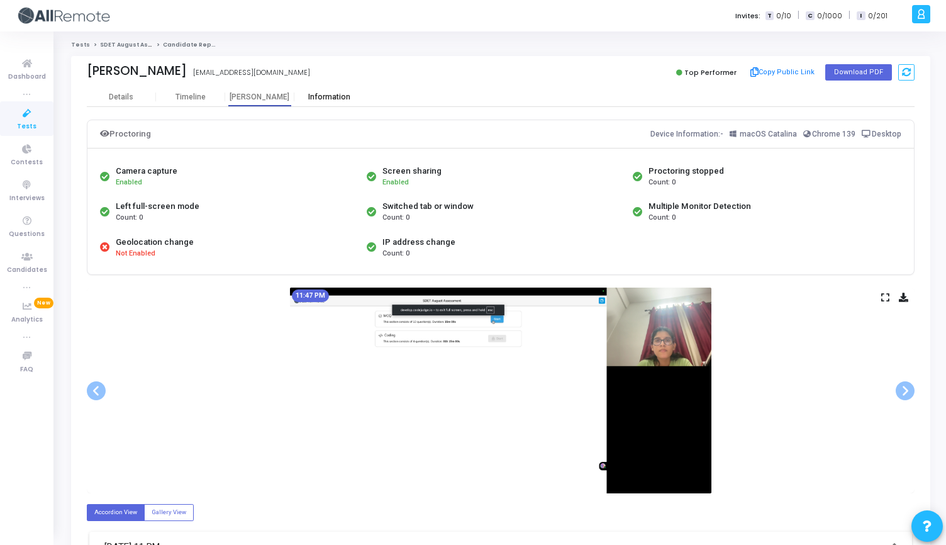
click at [323, 97] on div "Information" at bounding box center [328, 96] width 69 height 9
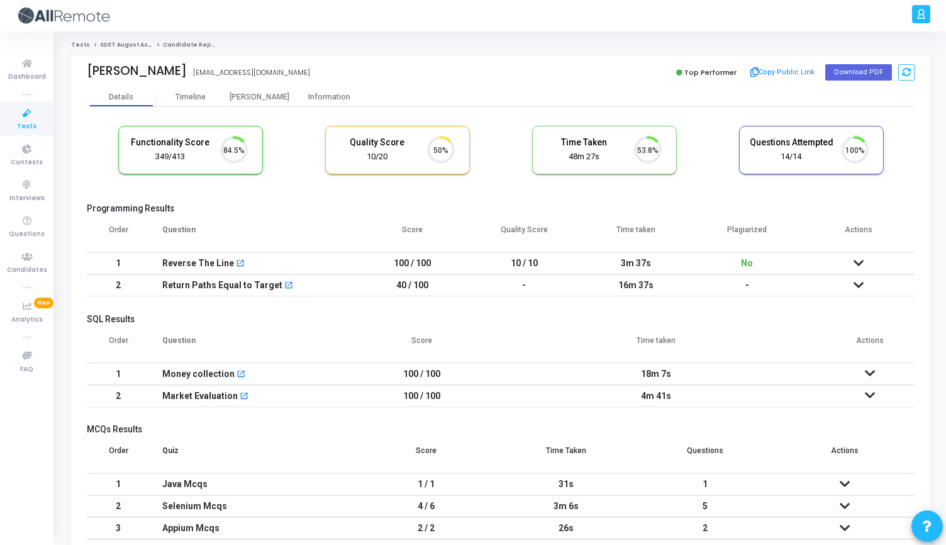
scroll to position [26, 32]
click at [322, 109] on div "Functionality Score 349/413 84.5% Quality Score 10/20 50% Time Taken calculated…" at bounding box center [500, 337] width 827 height 461
click at [322, 101] on div "Information" at bounding box center [328, 96] width 69 height 9
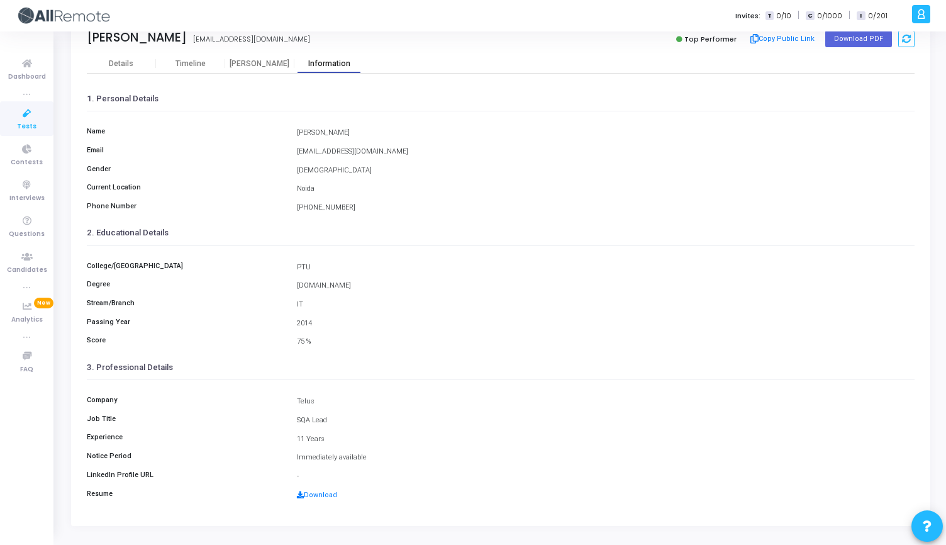
scroll to position [34, 0]
